Goal: Find contact information

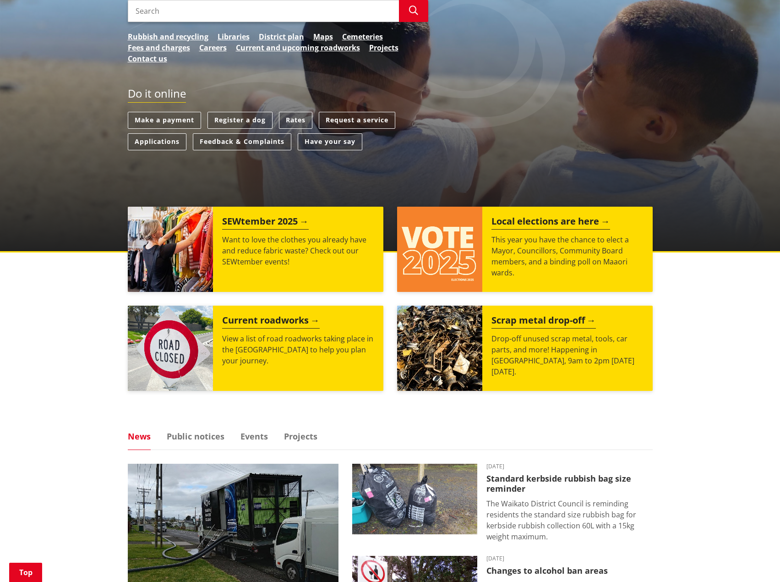
scroll to position [229, 0]
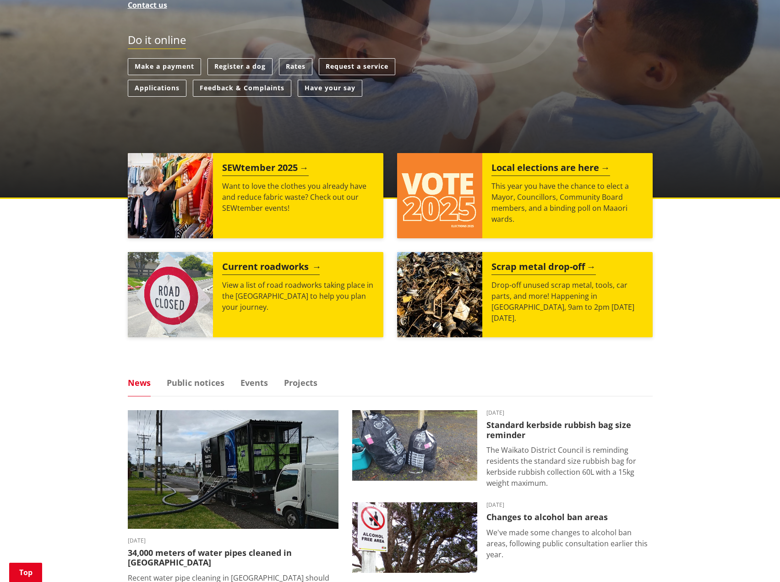
click at [262, 263] on h2 "Current roadworks" at bounding box center [271, 268] width 98 height 14
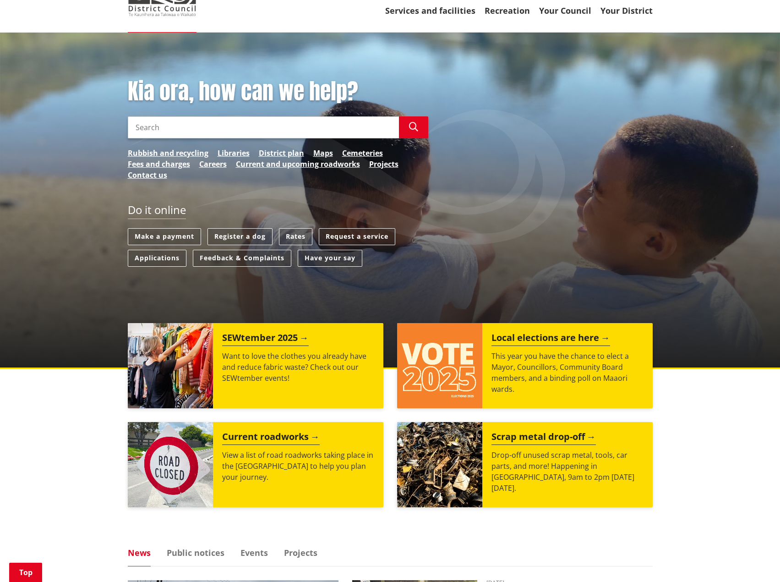
scroll to position [0, 0]
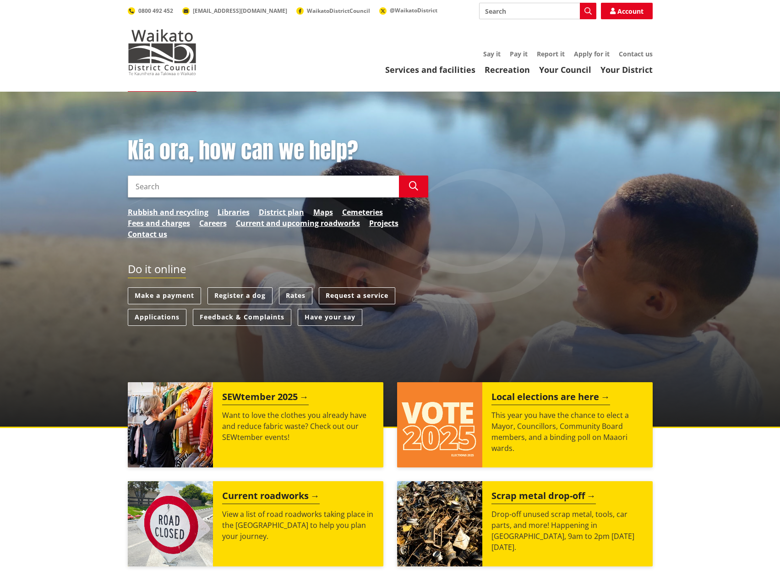
click at [304, 234] on ul "Rubbish and recycling Libraries District plan Maps Cemeteries Fees and charges …" at bounding box center [278, 223] width 300 height 33
click at [129, 234] on link "Contact us" at bounding box center [147, 234] width 39 height 11
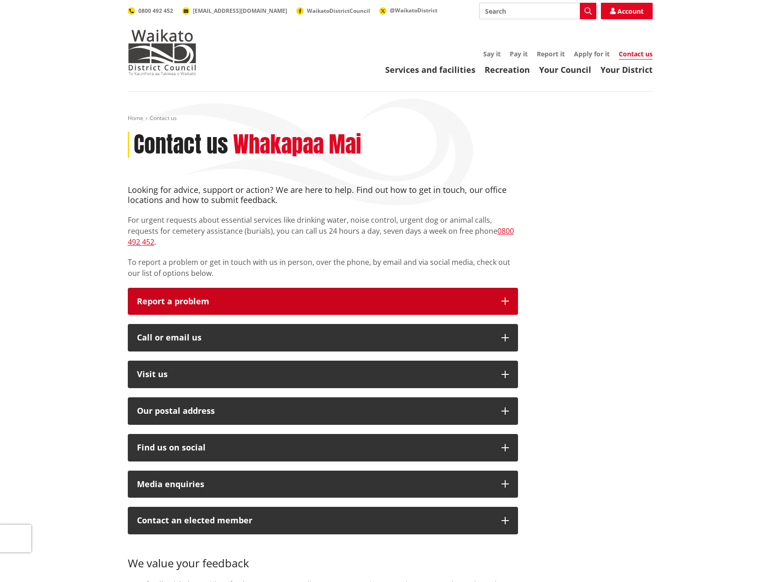
click at [152, 297] on p "Report a problem" at bounding box center [314, 301] width 355 height 9
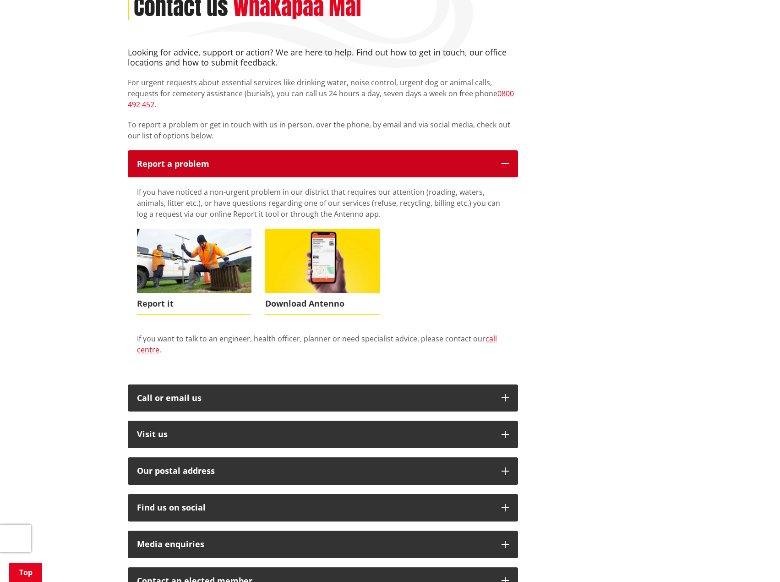
scroll to position [183, 0]
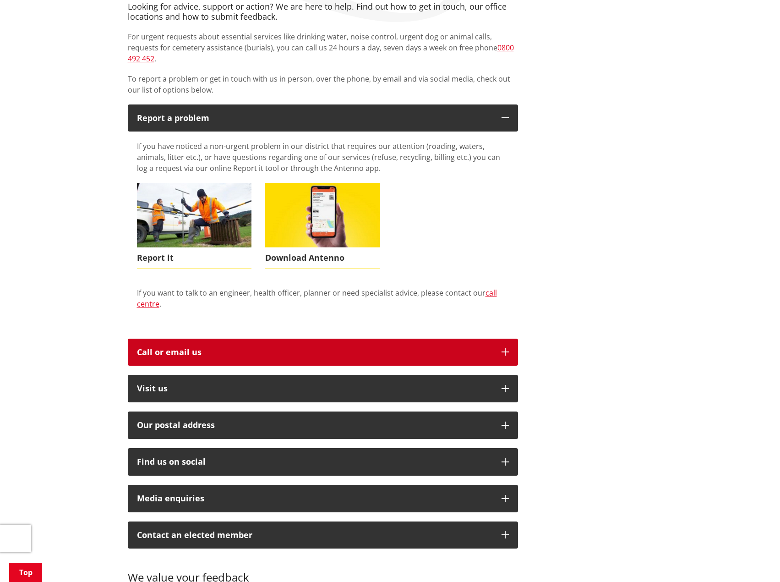
click at [160, 348] on div "Call or email us" at bounding box center [314, 352] width 355 height 9
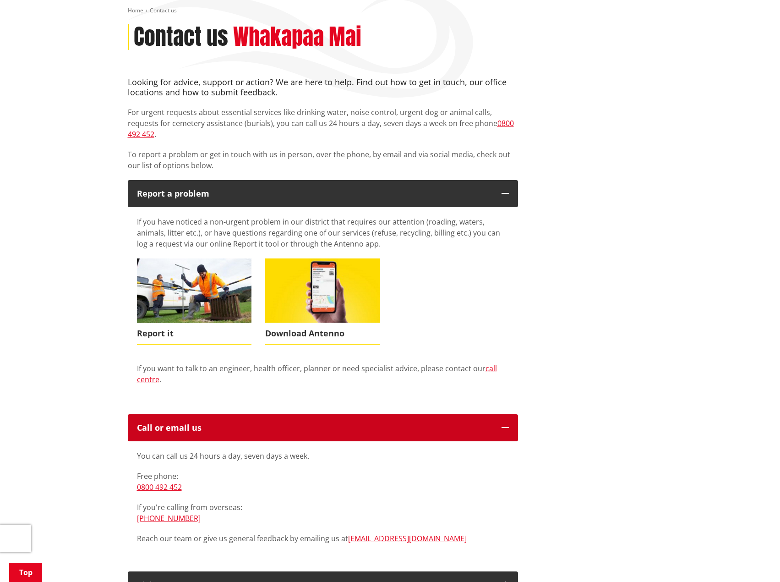
scroll to position [46, 0]
